Goal: Find contact information: Find contact information

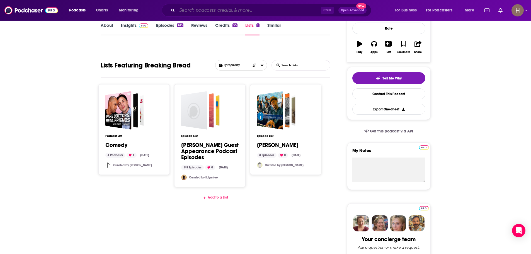
click at [221, 6] on input "Search podcasts, credits, & more..." at bounding box center [249, 10] width 144 height 9
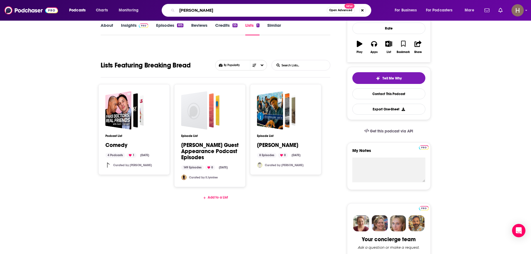
type input "[PERSON_NAME]"
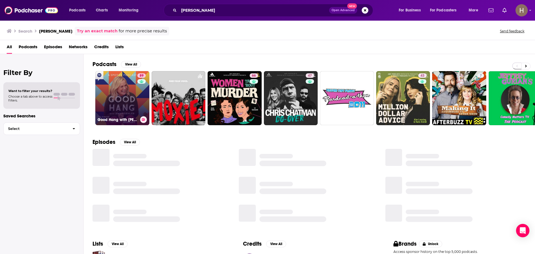
click at [121, 94] on link "89 Good Hang with [PERSON_NAME]" at bounding box center [122, 98] width 54 height 54
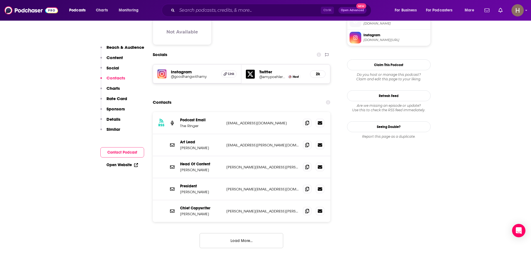
scroll to position [474, 0]
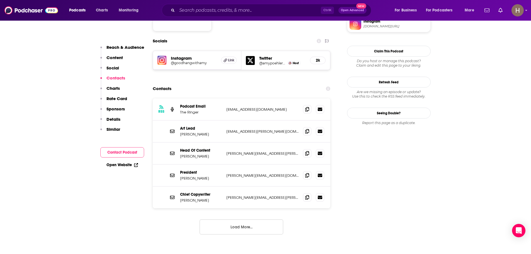
click at [244, 219] on button "Load More..." at bounding box center [241, 226] width 84 height 15
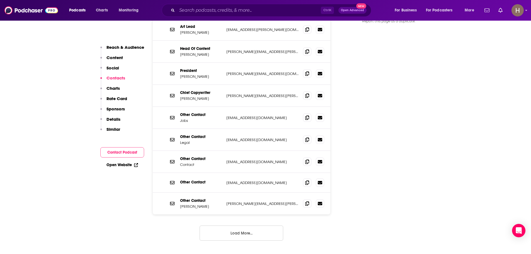
scroll to position [585, 0]
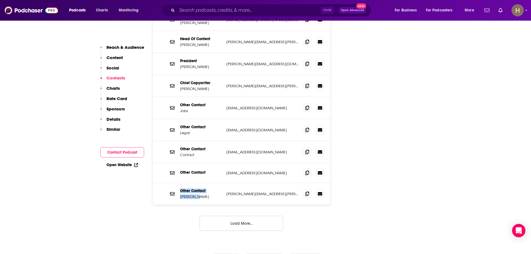
drag, startPoint x: 199, startPoint y: 168, endPoint x: 174, endPoint y: 168, distance: 24.2
click at [174, 183] on div "Other Contact [PERSON_NAME] [PERSON_NAME][EMAIL_ADDRESS][PERSON_NAME][DOMAIN_NA…" at bounding box center [242, 194] width 178 height 22
click at [228, 216] on button "Load More..." at bounding box center [241, 223] width 84 height 15
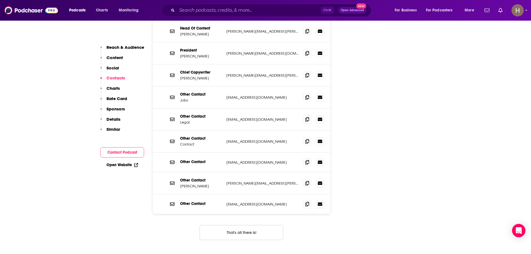
scroll to position [613, 0]
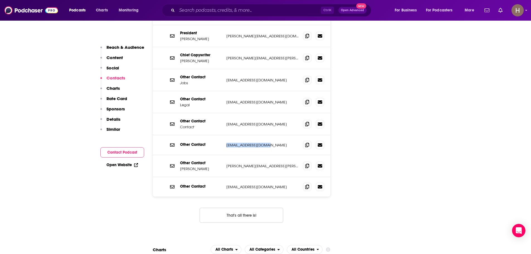
drag, startPoint x: 269, startPoint y: 117, endPoint x: 226, endPoint y: 117, distance: 42.3
click at [226, 143] on p "[EMAIL_ADDRESS][DOMAIN_NAME]" at bounding box center [262, 145] width 72 height 5
copy p "[EMAIL_ADDRESS][DOMAIN_NAME]"
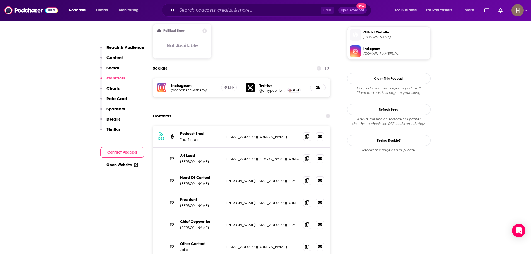
scroll to position [446, 0]
drag, startPoint x: 267, startPoint y: 109, endPoint x: 226, endPoint y: 110, distance: 41.3
click at [226, 126] on div "RSS Podcast Email The Ringer [EMAIL_ADDRESS][DOMAIN_NAME] [EMAIL_ADDRESS][DOMAI…" at bounding box center [242, 137] width 178 height 22
copy p "[EMAIL_ADDRESS][DOMAIN_NAME]"
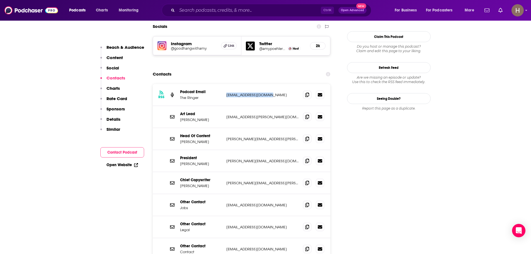
scroll to position [501, 0]
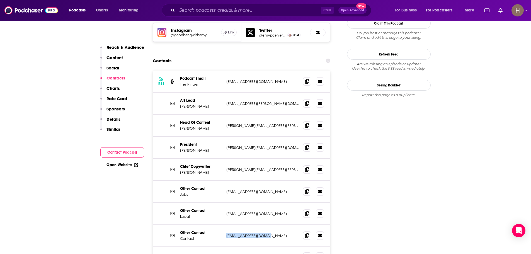
drag, startPoint x: 266, startPoint y: 208, endPoint x: 225, endPoint y: 206, distance: 41.0
click at [225, 225] on div "Other Contact Contact [EMAIL_ADDRESS][DOMAIN_NAME] [EMAIL_ADDRESS][DOMAIN_NAME]" at bounding box center [242, 236] width 178 height 22
copy p "[EMAIL_ADDRESS][DOMAIN_NAME]"
